Goal: Task Accomplishment & Management: Manage account settings

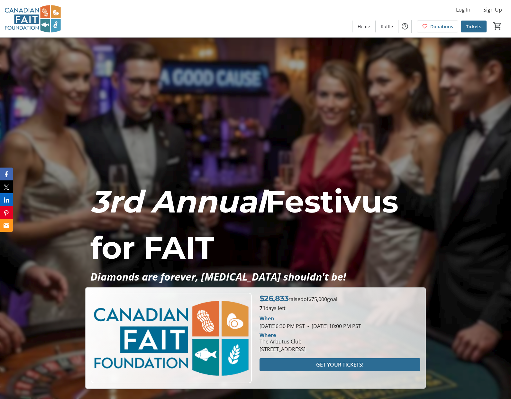
scroll to position [4, 0]
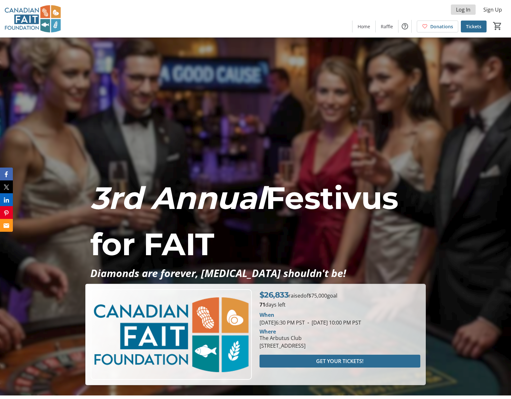
click at [466, 11] on span "Log In" at bounding box center [463, 10] width 14 height 8
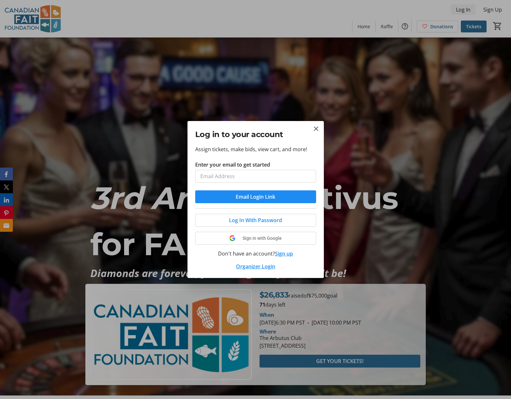
scroll to position [0, 0]
click at [233, 177] on input "Enter your email to get started" at bounding box center [255, 176] width 121 height 13
type input "lsoller@bcchr.ca"
click at [195, 191] on button "Email Login Link" at bounding box center [255, 197] width 121 height 13
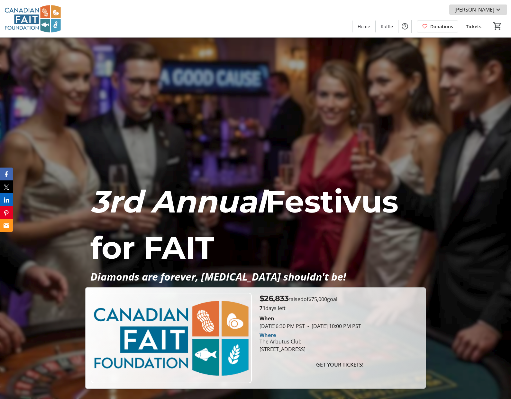
click at [495, 10] on mat-icon at bounding box center [498, 10] width 8 height 8
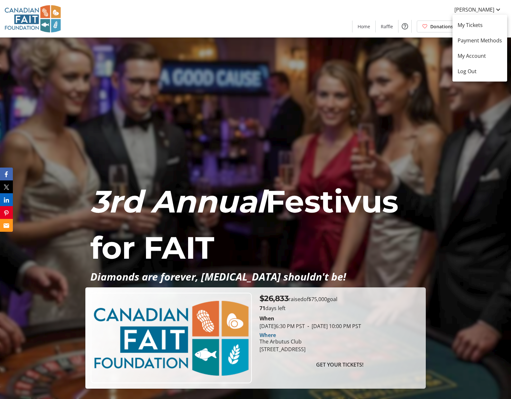
click at [499, 9] on div at bounding box center [255, 199] width 511 height 399
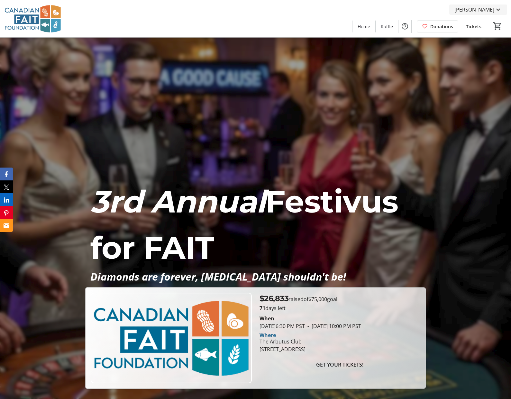
click at [498, 9] on mat-icon at bounding box center [498, 10] width 8 height 8
